Goal: Information Seeking & Learning: Learn about a topic

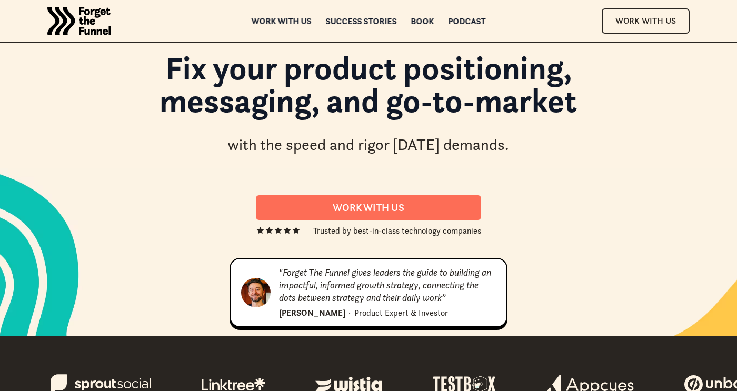
click at [291, 23] on div "Work with us" at bounding box center [281, 20] width 60 height 7
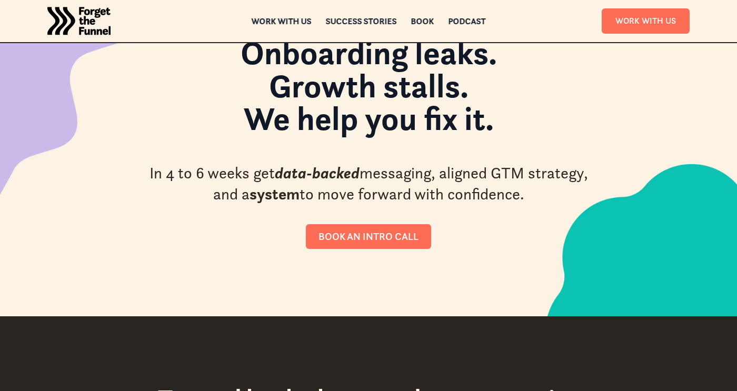
scroll to position [113, 0]
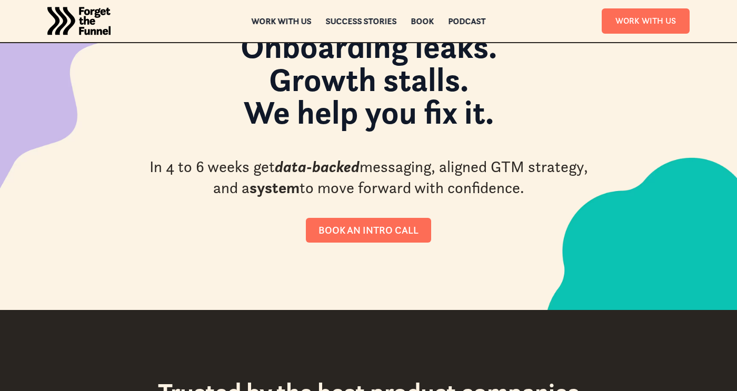
drag, startPoint x: 154, startPoint y: 168, endPoint x: 170, endPoint y: 200, distance: 36.0
click at [168, 199] on div "In 4 to 6 weeks get data-backed messaging, aligned GTM strategy, and a system t…" at bounding box center [368, 182] width 447 height 53
click at [170, 201] on div "In 4 to 6 weeks get data-backed messaging, aligned GTM strategy, and a system t…" at bounding box center [368, 182] width 447 height 53
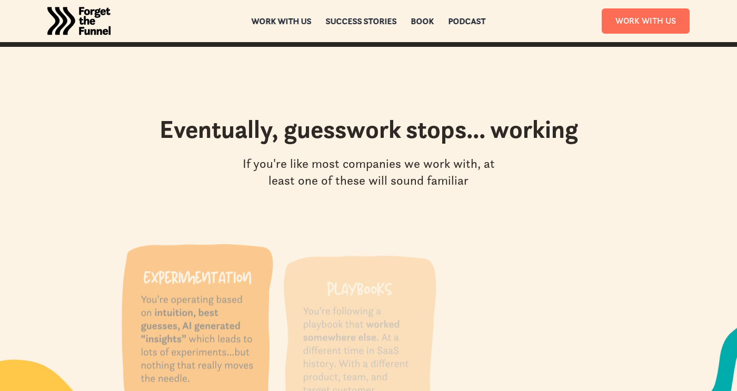
scroll to position [925, 0]
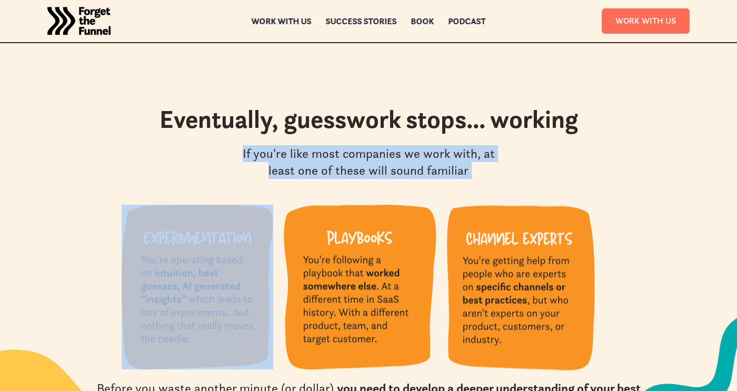
drag, startPoint x: 199, startPoint y: 156, endPoint x: 214, endPoint y: 194, distance: 40.2
click at [214, 192] on div "Eventually, guesswork stops... working If you're like most companies we work wi…" at bounding box center [368, 258] width 737 height 309
click at [214, 194] on div "Eventually, guesswork stops... working If you're like most companies we work wi…" at bounding box center [368, 258] width 737 height 309
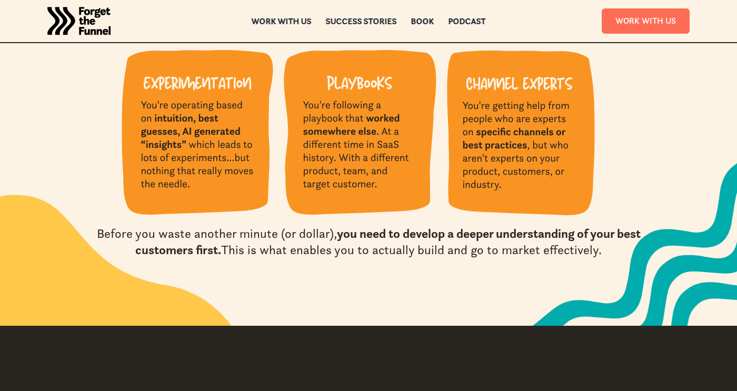
scroll to position [1095, 0]
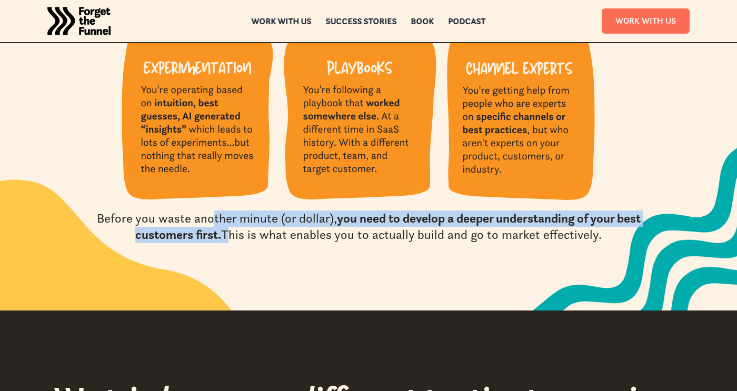
drag, startPoint x: 208, startPoint y: 214, endPoint x: 228, endPoint y: 243, distance: 34.9
click at [228, 243] on div "Before you waste another minute (or dollar), you need to develop a deeper under…" at bounding box center [368, 226] width 577 height 33
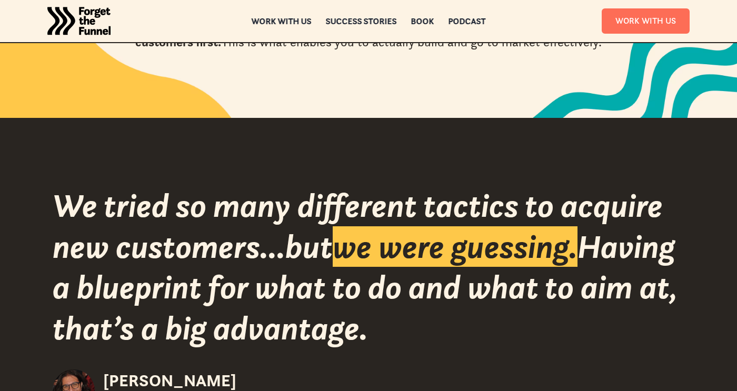
scroll to position [1355, 0]
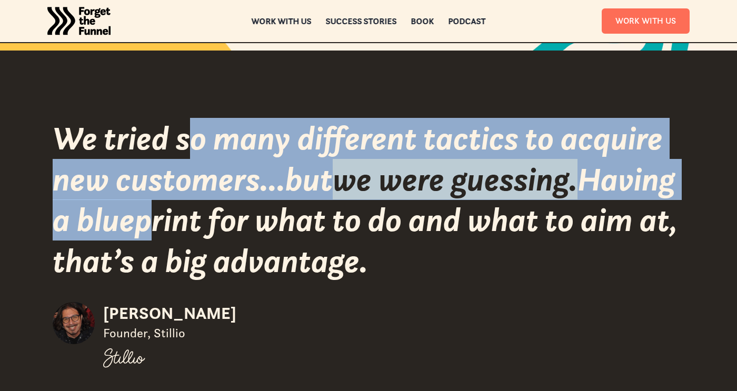
drag, startPoint x: 195, startPoint y: 137, endPoint x: 246, endPoint y: 241, distance: 116.2
click at [245, 239] on div "We tried so many different tactics to acquire new customers...but we were guess…" at bounding box center [368, 199] width 631 height 163
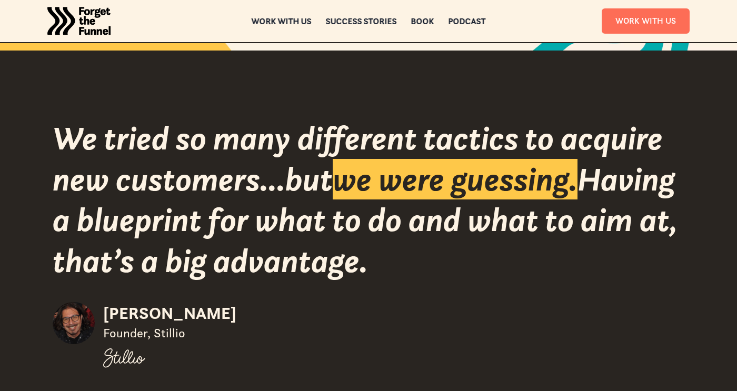
click at [246, 241] on div "We tried so many different tactics to acquire new customers...but we were guess…" at bounding box center [368, 199] width 631 height 163
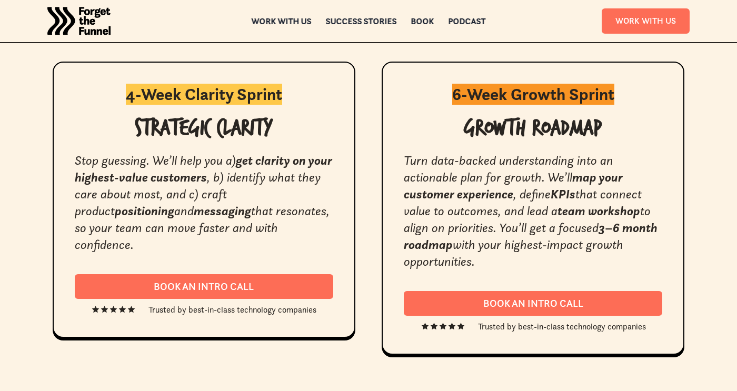
scroll to position [1969, 0]
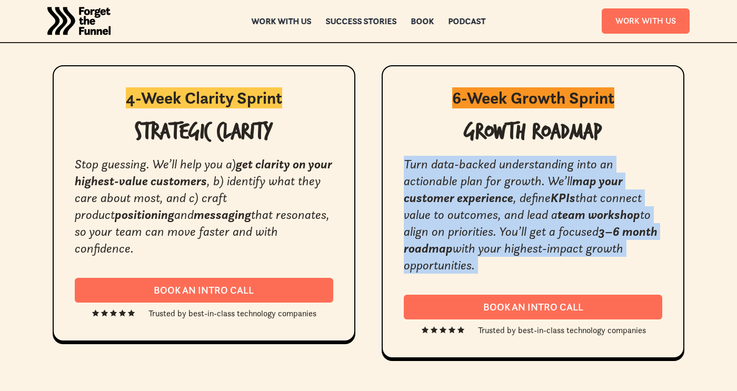
drag, startPoint x: 402, startPoint y: 163, endPoint x: 487, endPoint y: 275, distance: 140.8
click at [487, 275] on div "6-Week Growth Sprint Growth Roadmap Turn data-backed understanding into an acti…" at bounding box center [532, 211] width 303 height 293
drag, startPoint x: 487, startPoint y: 275, endPoint x: 409, endPoint y: 155, distance: 143.3
click at [409, 155] on div "6-Week Growth Sprint Growth Roadmap Turn data-backed understanding into an acti…" at bounding box center [532, 211] width 303 height 293
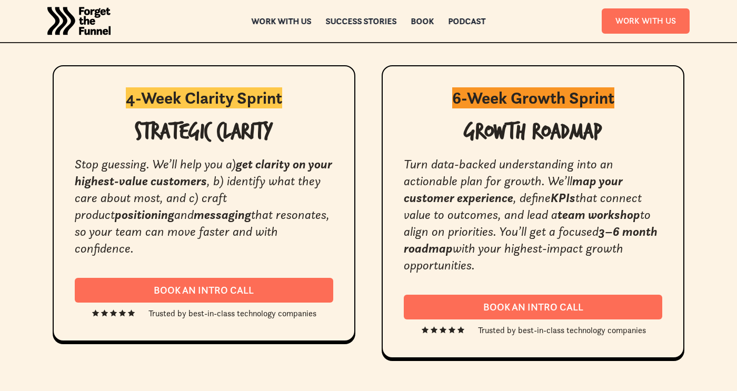
drag, startPoint x: 395, startPoint y: 158, endPoint x: 486, endPoint y: 265, distance: 140.3
click at [486, 265] on div "6-Week Growth Sprint Growth Roadmap Turn data-backed understanding into an acti…" at bounding box center [532, 211] width 303 height 293
click at [486, 265] on div "Turn data-backed understanding into an actionable plan for growth. We’ll map yo…" at bounding box center [533, 215] width 258 height 118
drag, startPoint x: 486, startPoint y: 265, endPoint x: 415, endPoint y: 166, distance: 121.6
click at [415, 166] on div "Turn data-backed understanding into an actionable plan for growth. We’ll map yo…" at bounding box center [533, 215] width 258 height 118
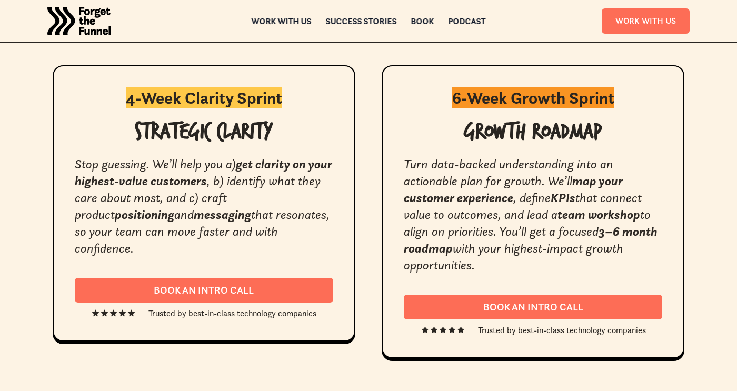
click at [415, 166] on em "Turn data-backed understanding into an actionable plan for growth. We’ll" at bounding box center [508, 172] width 209 height 33
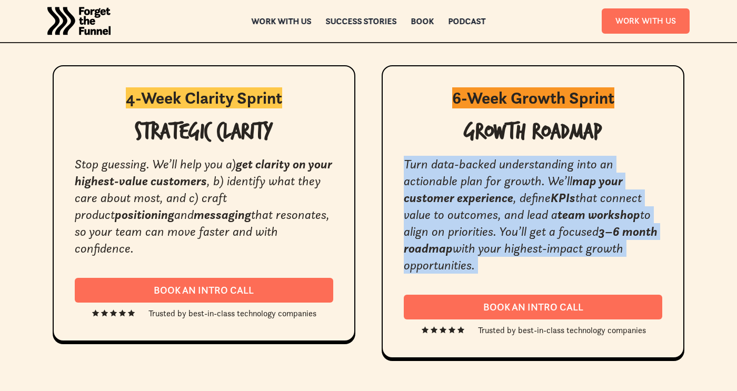
drag, startPoint x: 393, startPoint y: 158, endPoint x: 506, endPoint y: 275, distance: 163.0
click at [506, 275] on div "6-Week Growth Sprint Growth Roadmap Turn data-backed understanding into an acti…" at bounding box center [532, 211] width 303 height 293
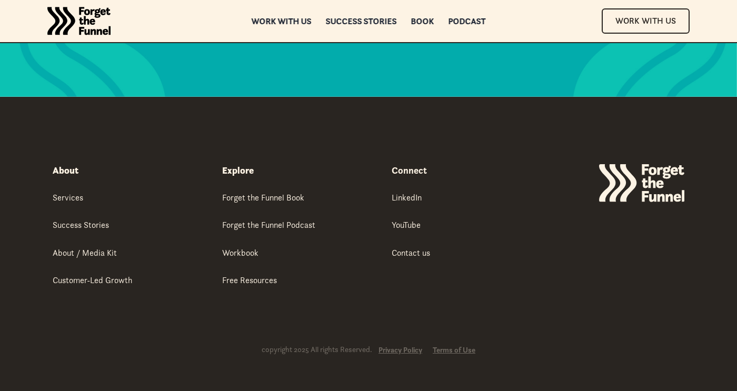
scroll to position [0, 0]
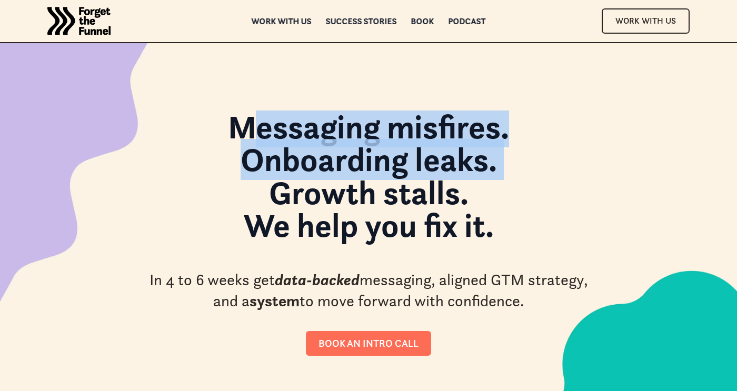
drag, startPoint x: 251, startPoint y: 153, endPoint x: 273, endPoint y: 204, distance: 55.9
click at [271, 203] on strong "Messaging misfires. Onboarding leaks. Growth stalls. We help you fix it." at bounding box center [368, 175] width 281 height 139
click at [273, 204] on strong "Messaging misfires. Onboarding leaks. Growth stalls. We help you fix it." at bounding box center [368, 175] width 281 height 139
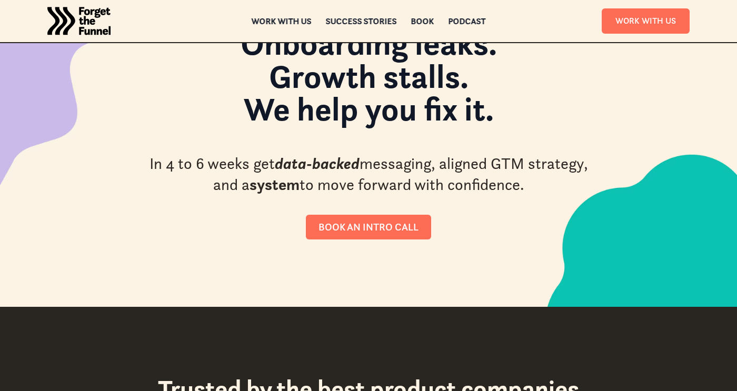
scroll to position [133, 0]
